Goal: Task Accomplishment & Management: Manage account settings

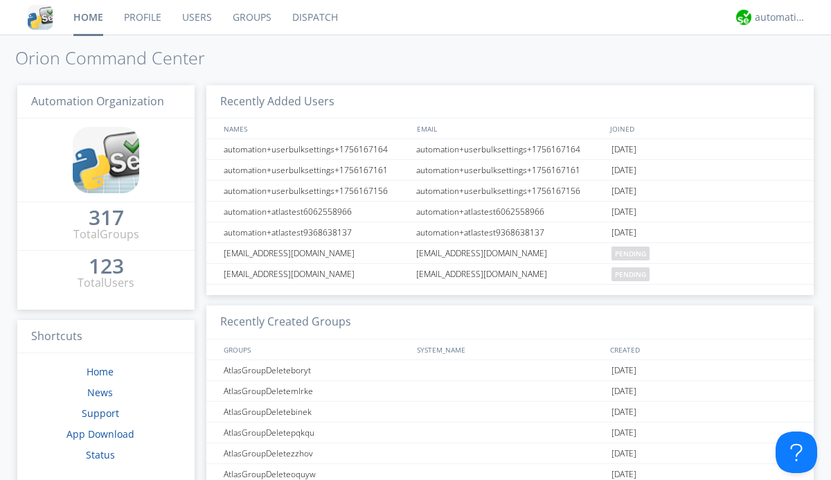
click at [196, 17] on link "Users" at bounding box center [197, 17] width 51 height 35
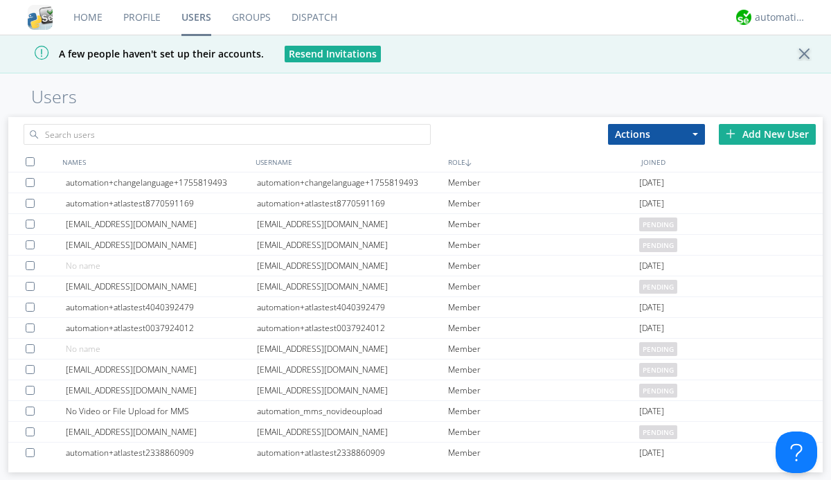
click at [768, 134] on div "Add New User" at bounding box center [767, 134] width 97 height 21
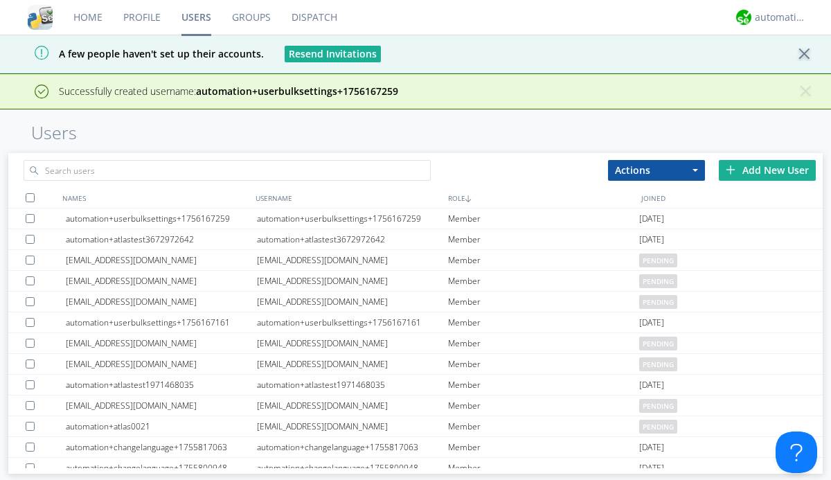
click at [768, 170] on div "Add New User" at bounding box center [767, 170] width 97 height 21
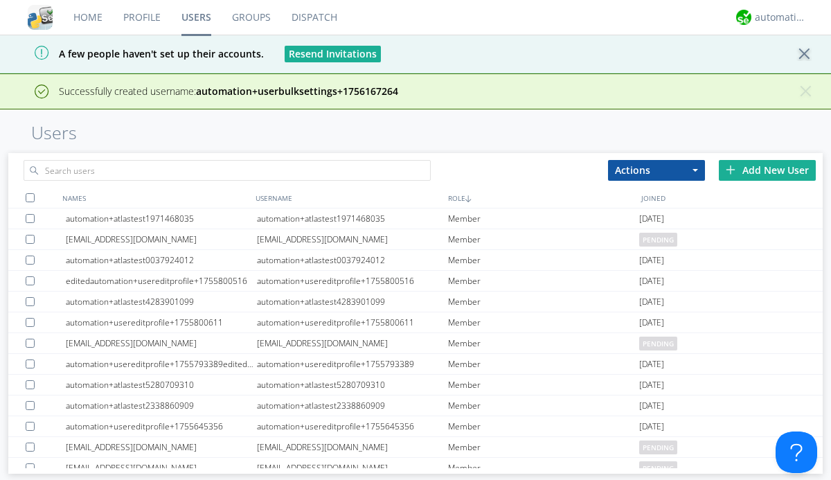
click at [768, 170] on div "Add New User" at bounding box center [767, 170] width 97 height 21
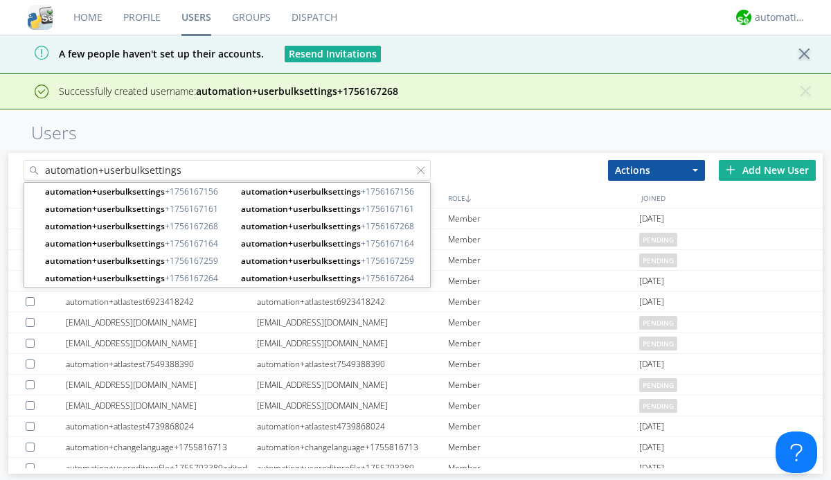
type input "automation+userbulksettings"
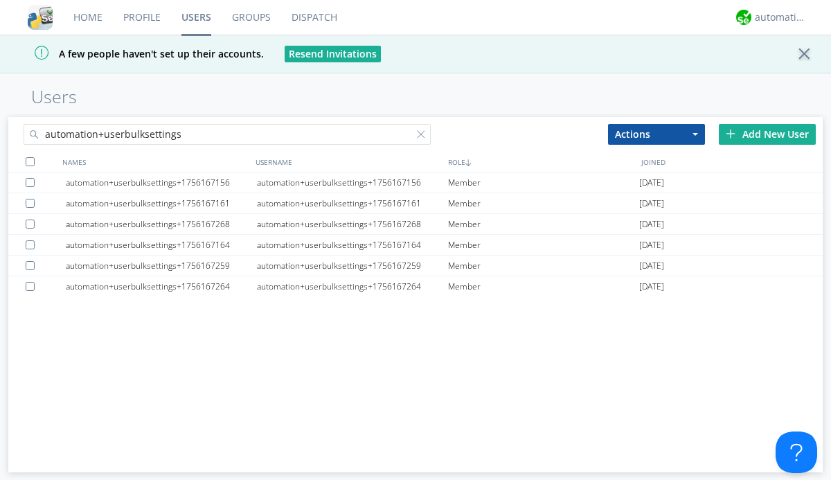
click at [30, 161] on div at bounding box center [30, 161] width 9 height 9
click at [657, 134] on button "Actions" at bounding box center [656, 134] width 97 height 21
click at [0, 0] on link "Edit Settings" at bounding box center [0, 0] width 0 height 0
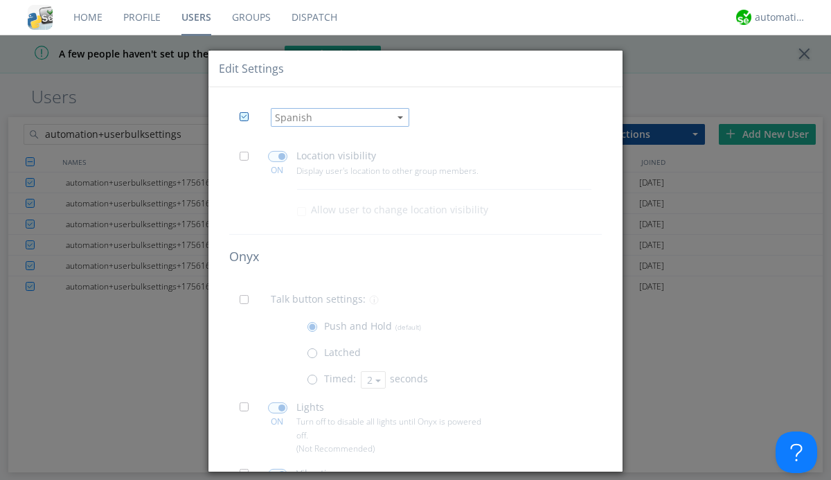
click at [248, 160] on span at bounding box center [248, 159] width 17 height 17
click at [0, 0] on input "checkbox" at bounding box center [0, 0] width 0 height 0
click at [277, 157] on span at bounding box center [277, 156] width 19 height 11
click at [0, 0] on input "checkbox" at bounding box center [0, 0] width 0 height 0
click at [248, 304] on span at bounding box center [248, 303] width 17 height 17
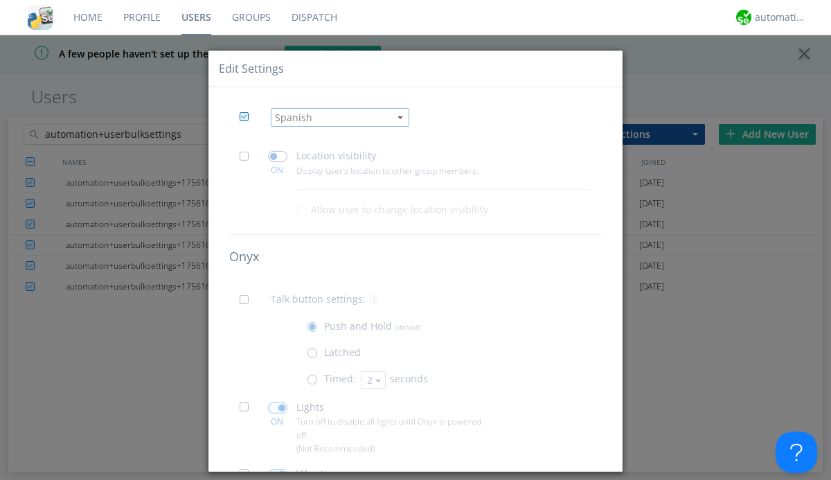
click at [0, 0] on input "checkbox" at bounding box center [0, 0] width 0 height 0
click at [315, 383] on span at bounding box center [315, 382] width 17 height 17
click at [0, 0] on input "radio" at bounding box center [0, 0] width 0 height 0
click at [371, 380] on button "2" at bounding box center [373, 379] width 25 height 17
click at [0, 0] on link "3" at bounding box center [0, 0] width 0 height 0
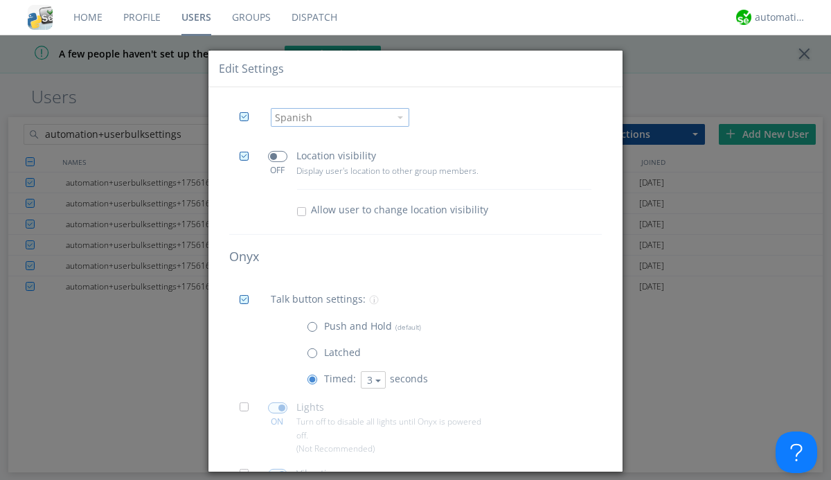
click at [248, 412] on span at bounding box center [248, 411] width 17 height 17
click at [0, 0] on input "checkbox" at bounding box center [0, 0] width 0 height 0
click at [277, 408] on span at bounding box center [277, 408] width 19 height 11
click at [0, 0] on input "checkbox" at bounding box center [0, 0] width 0 height 0
click at [248, 469] on span at bounding box center [248, 477] width 17 height 17
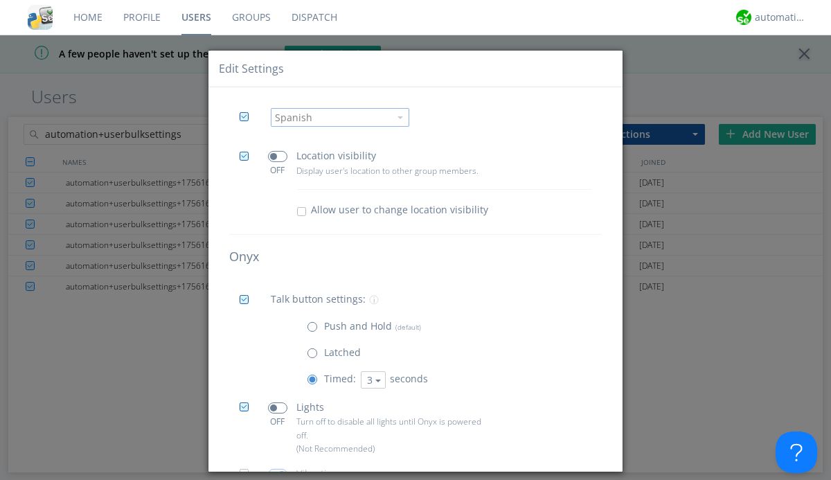
click at [0, 0] on input "checkbox" at bounding box center [0, 0] width 0 height 0
click at [277, 469] on span at bounding box center [277, 474] width 19 height 11
click at [0, 0] on input "checkbox" at bounding box center [0, 0] width 0 height 0
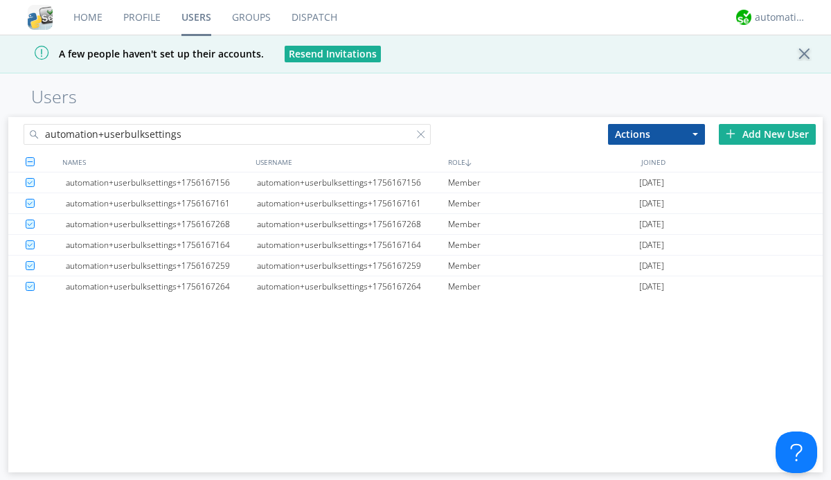
click at [196, 17] on link "Users" at bounding box center [196, 17] width 51 height 35
click at [424, 136] on div at bounding box center [424, 137] width 14 height 14
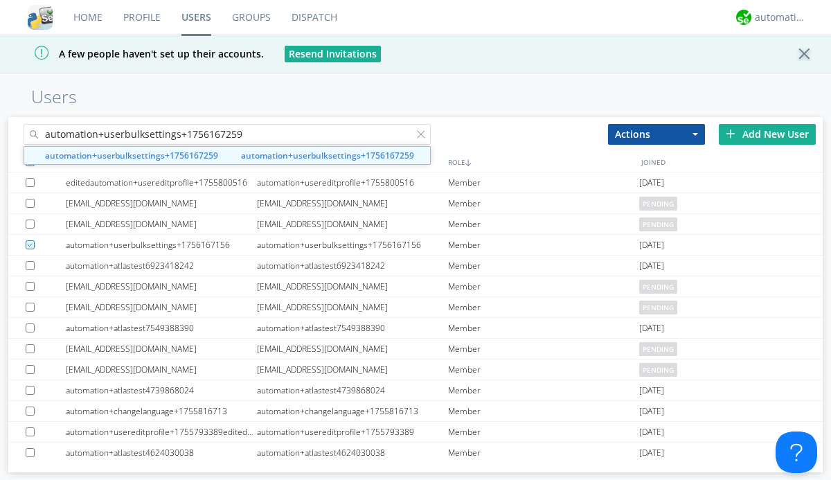
type input "automation+userbulksettings+1756167259"
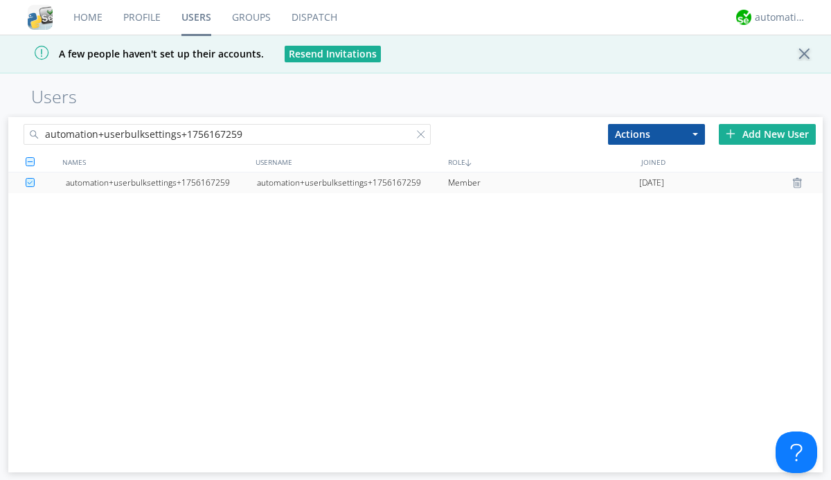
click at [352, 182] on div "automation+userbulksettings+1756167259" at bounding box center [352, 183] width 191 height 21
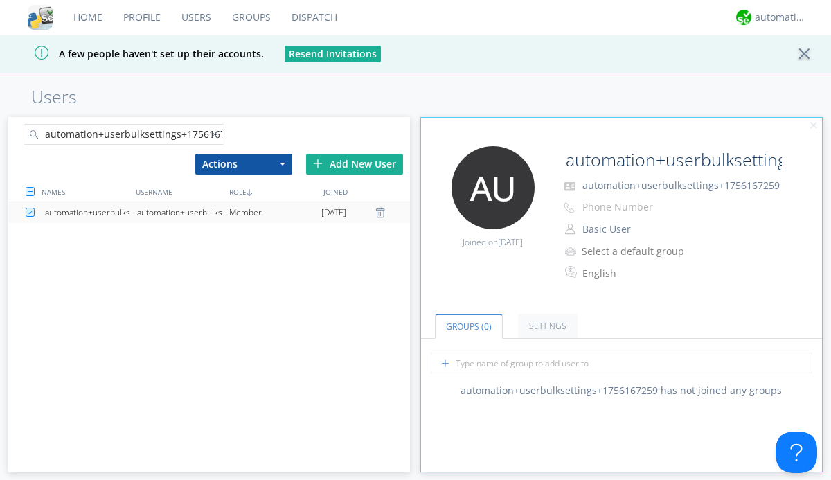
click at [546, 326] on link "Settings" at bounding box center [548, 326] width 60 height 24
